Goal: Task Accomplishment & Management: Manage account settings

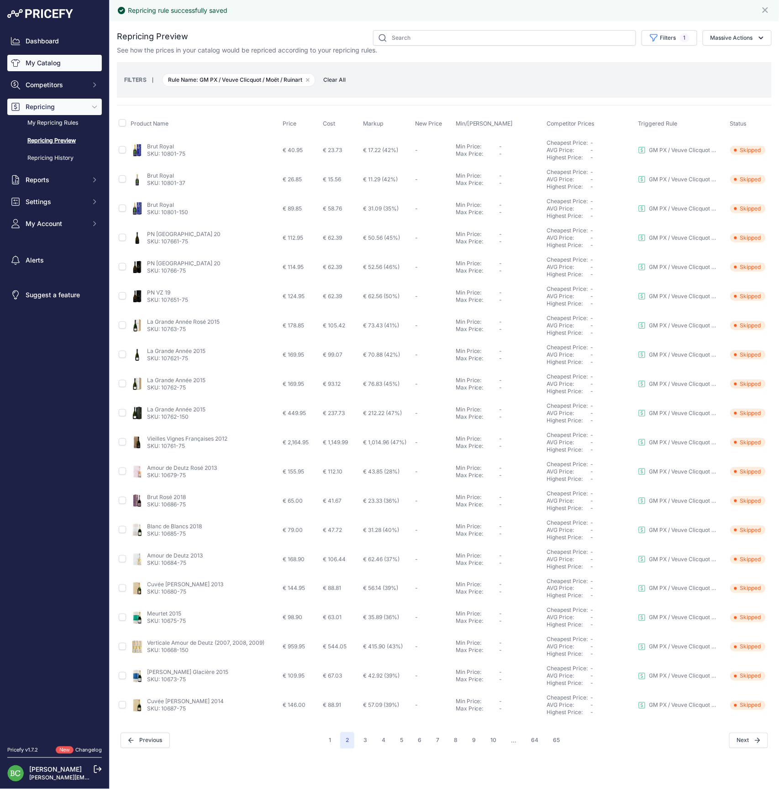
click at [39, 70] on link "My Catalog" at bounding box center [54, 63] width 95 height 16
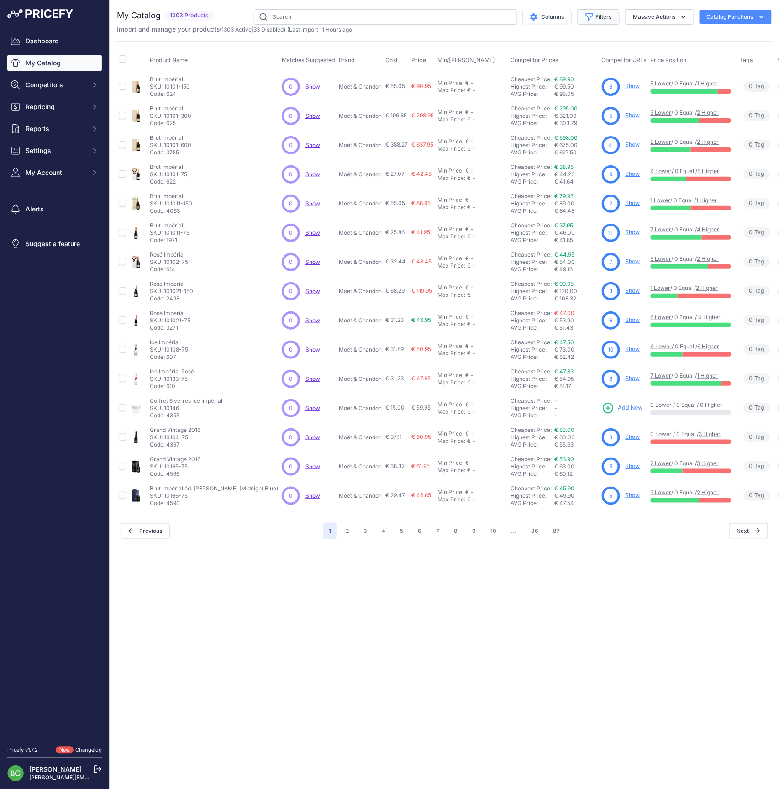
click at [595, 16] on button "Filters" at bounding box center [598, 17] width 42 height 16
select select "Perrier-Jouët"
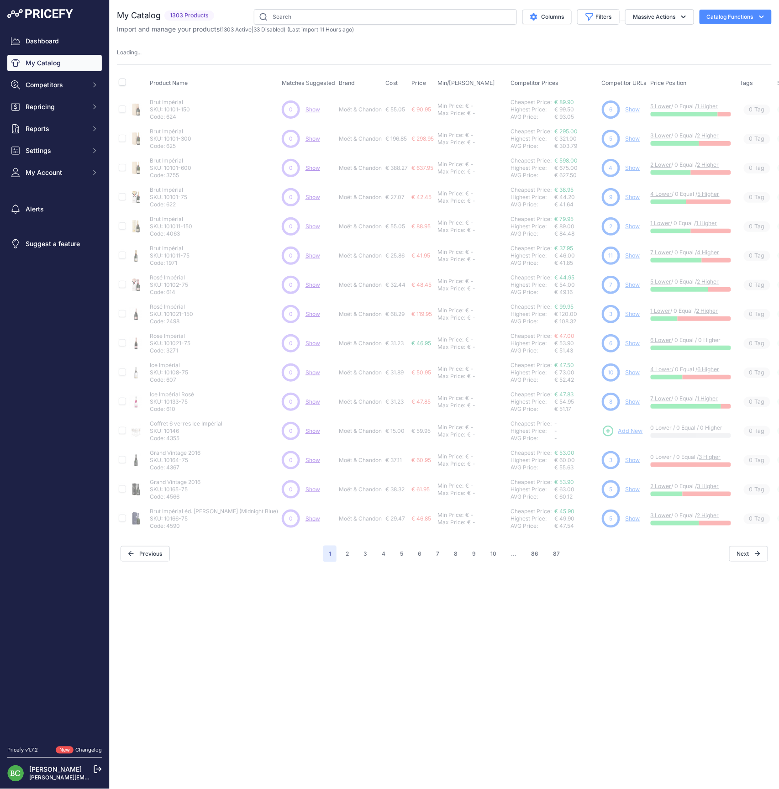
click at [306, 629] on div "Close You are not connected to the internet." at bounding box center [445, 394] width 670 height 789
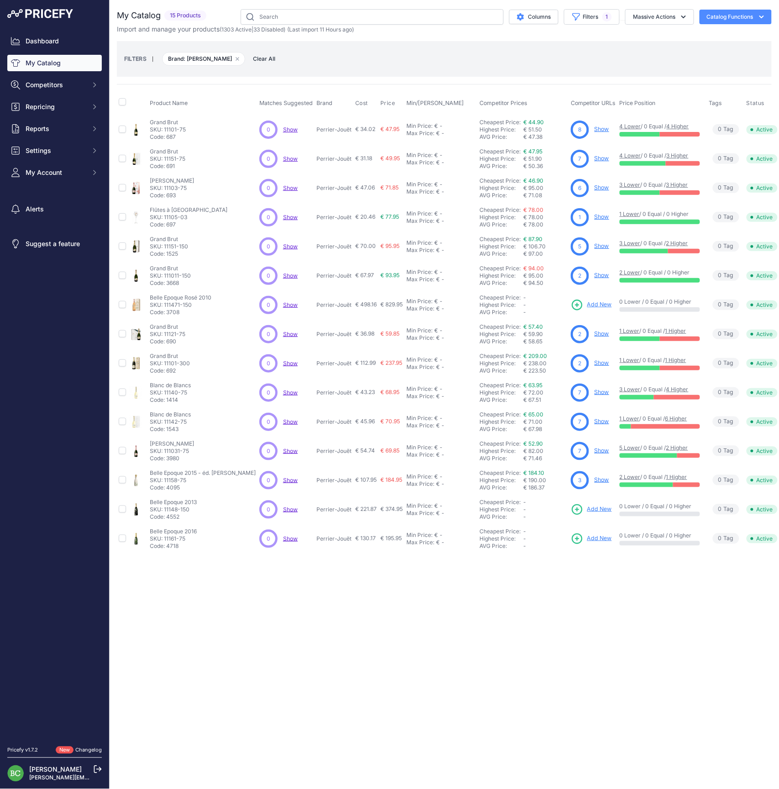
click at [608, 129] on link "Show" at bounding box center [602, 129] width 15 height 7
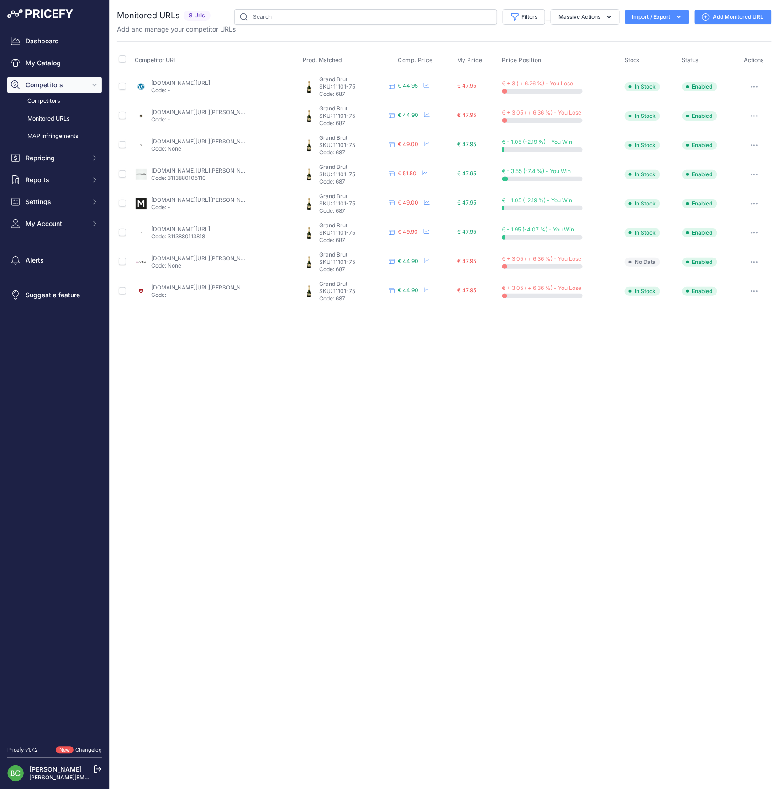
click at [165, 256] on link "[DOMAIN_NAME][URL][PERSON_NAME]" at bounding box center [202, 258] width 103 height 7
click at [205, 291] on div "[DOMAIN_NAME][URL][PERSON_NAME] Code: -" at bounding box center [198, 291] width 95 height 15
click at [205, 287] on link "[DOMAIN_NAME][URL][PERSON_NAME]" at bounding box center [202, 287] width 103 height 7
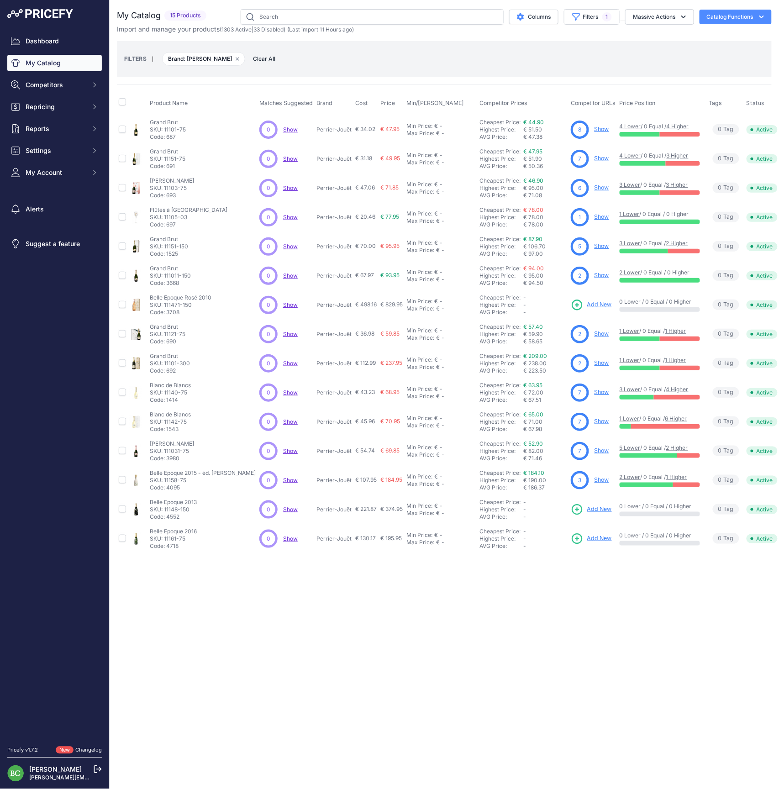
click at [607, 158] on link "Show" at bounding box center [602, 158] width 15 height 7
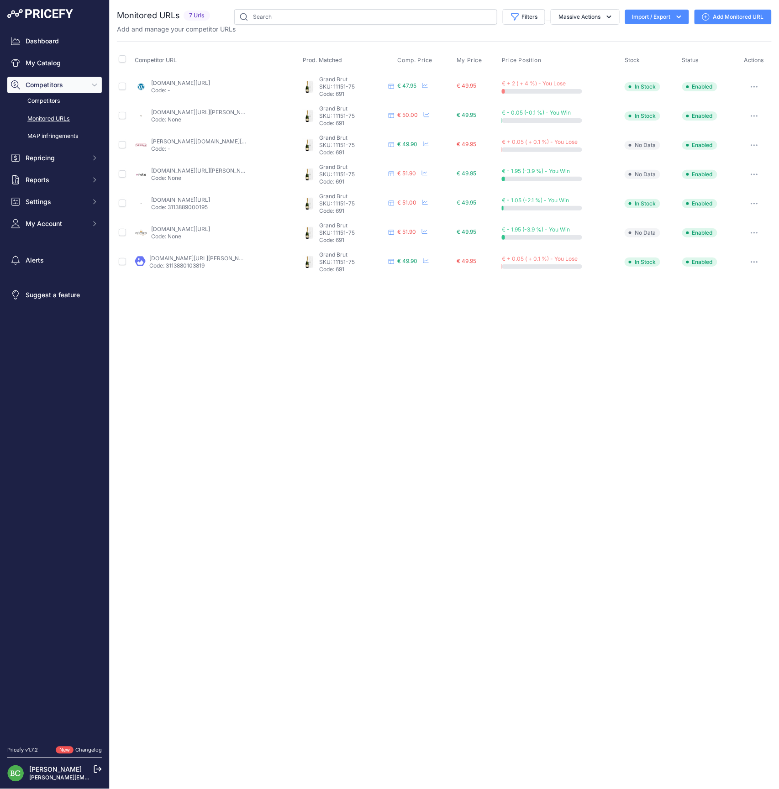
click at [271, 467] on div "Close You are not connected to the internet." at bounding box center [445, 394] width 670 height 789
